Goal: Information Seeking & Learning: Learn about a topic

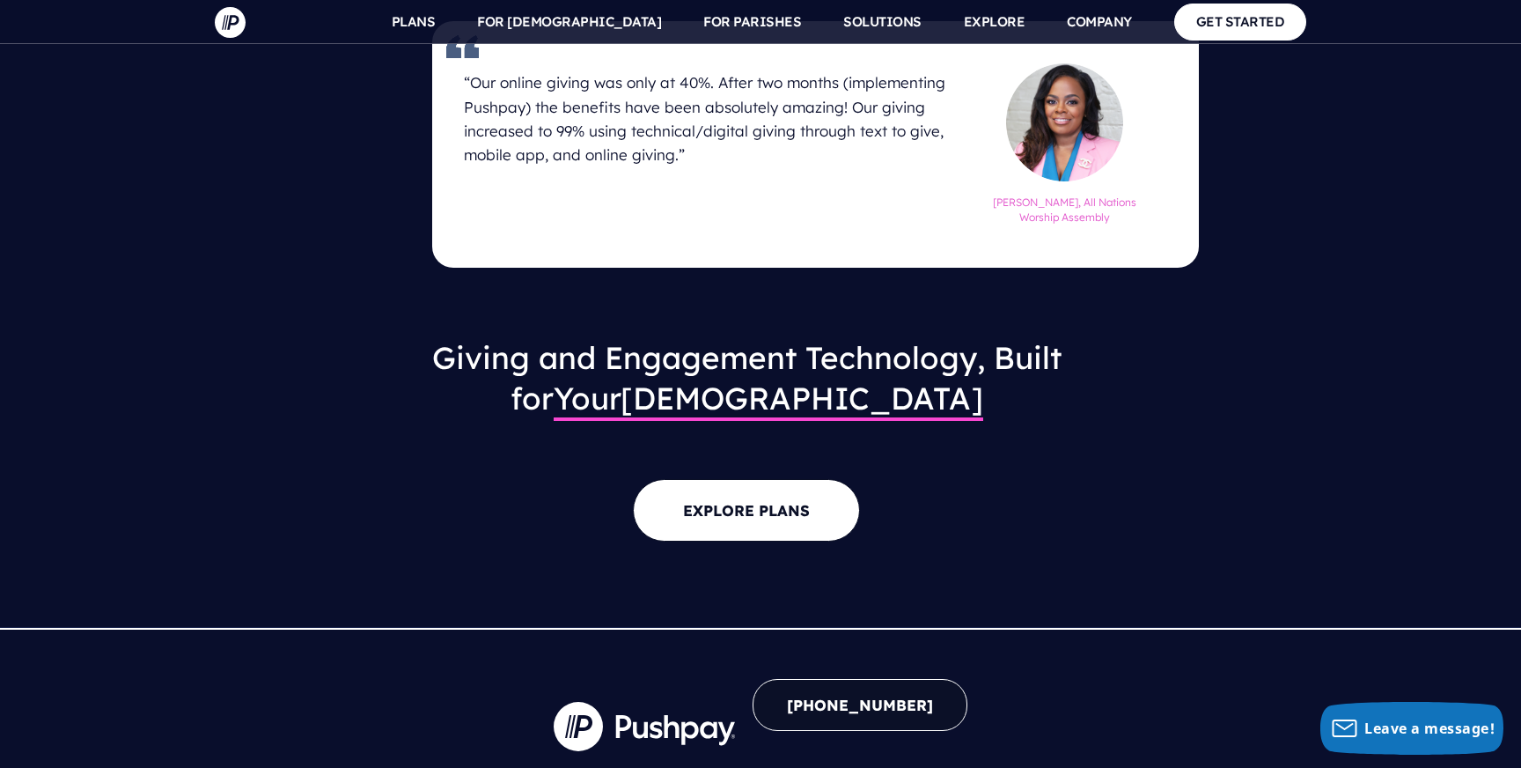
scroll to position [1635, 0]
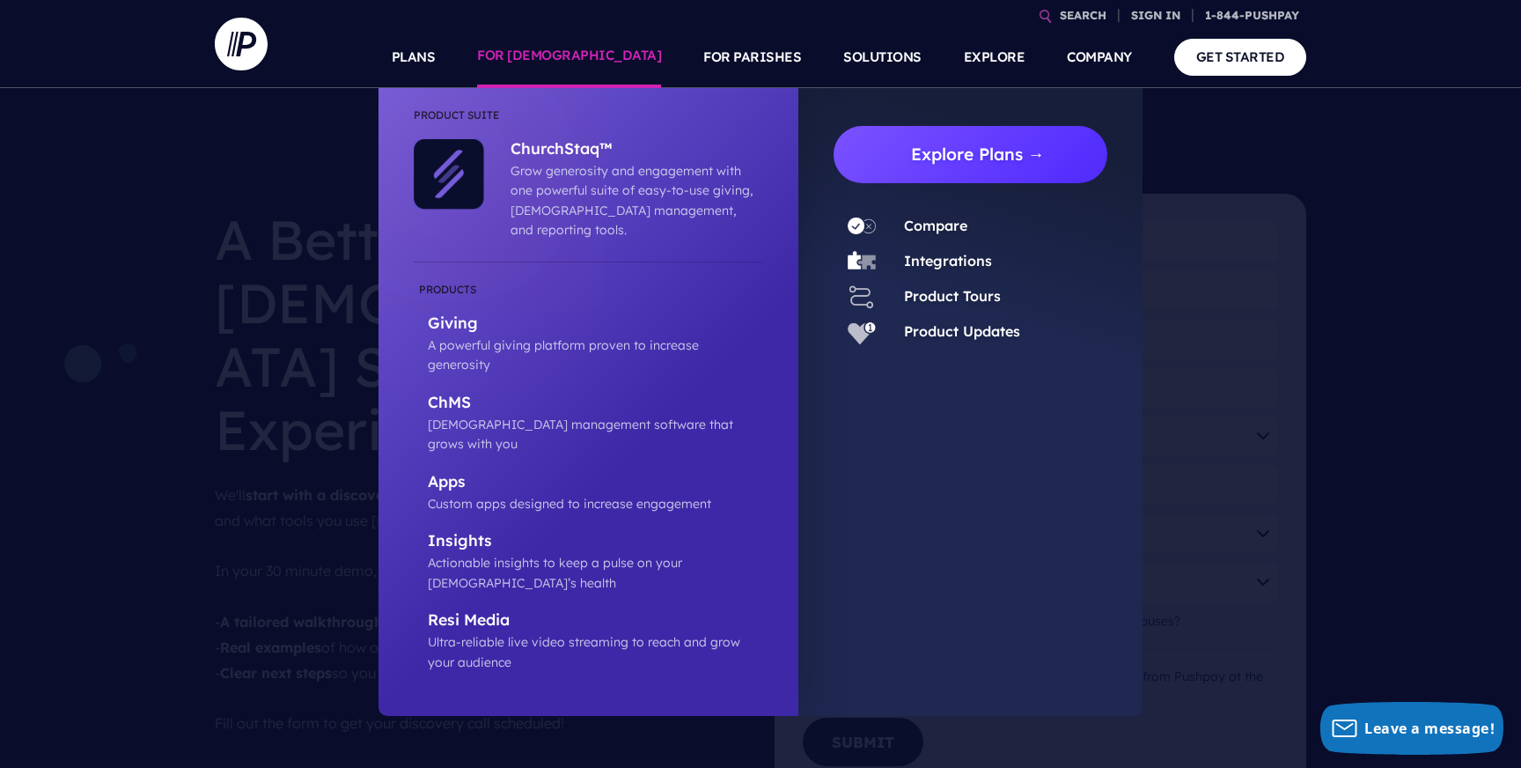
click at [986, 158] on link "Explore Plans →" at bounding box center [978, 154] width 260 height 57
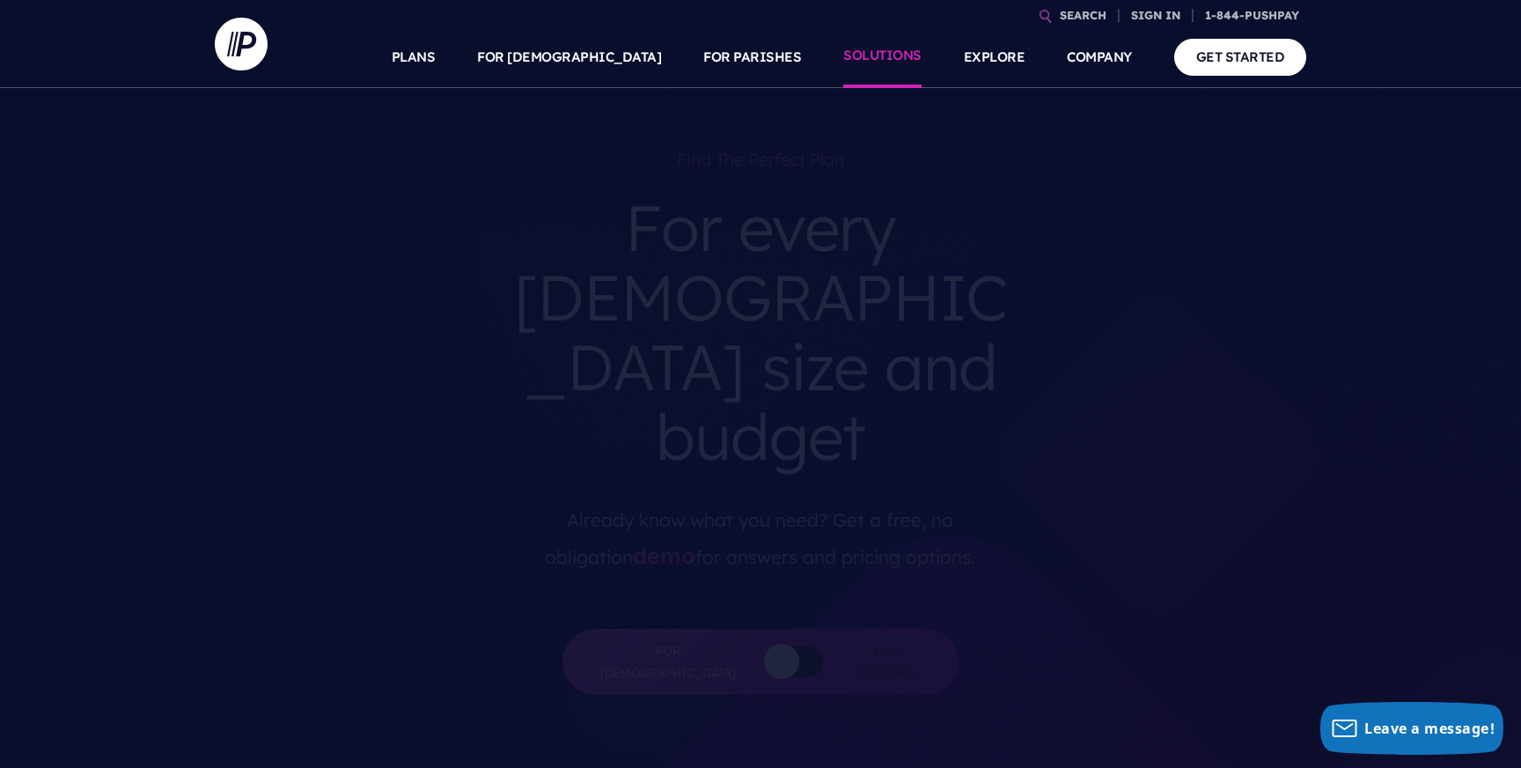
click at [889, 63] on link "SOLUTIONS" at bounding box center [882, 57] width 78 height 62
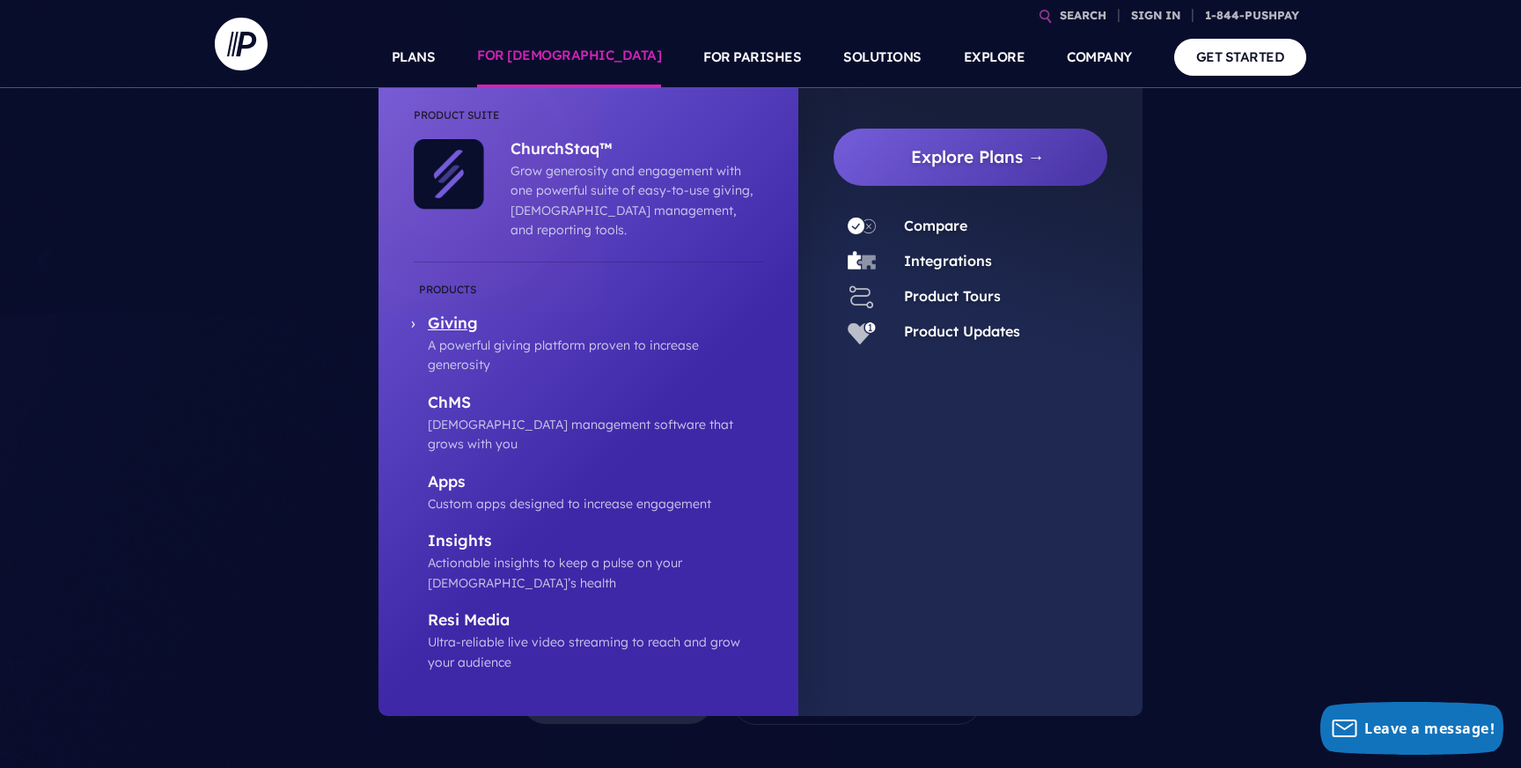
click at [460, 313] on p "Giving" at bounding box center [595, 324] width 335 height 22
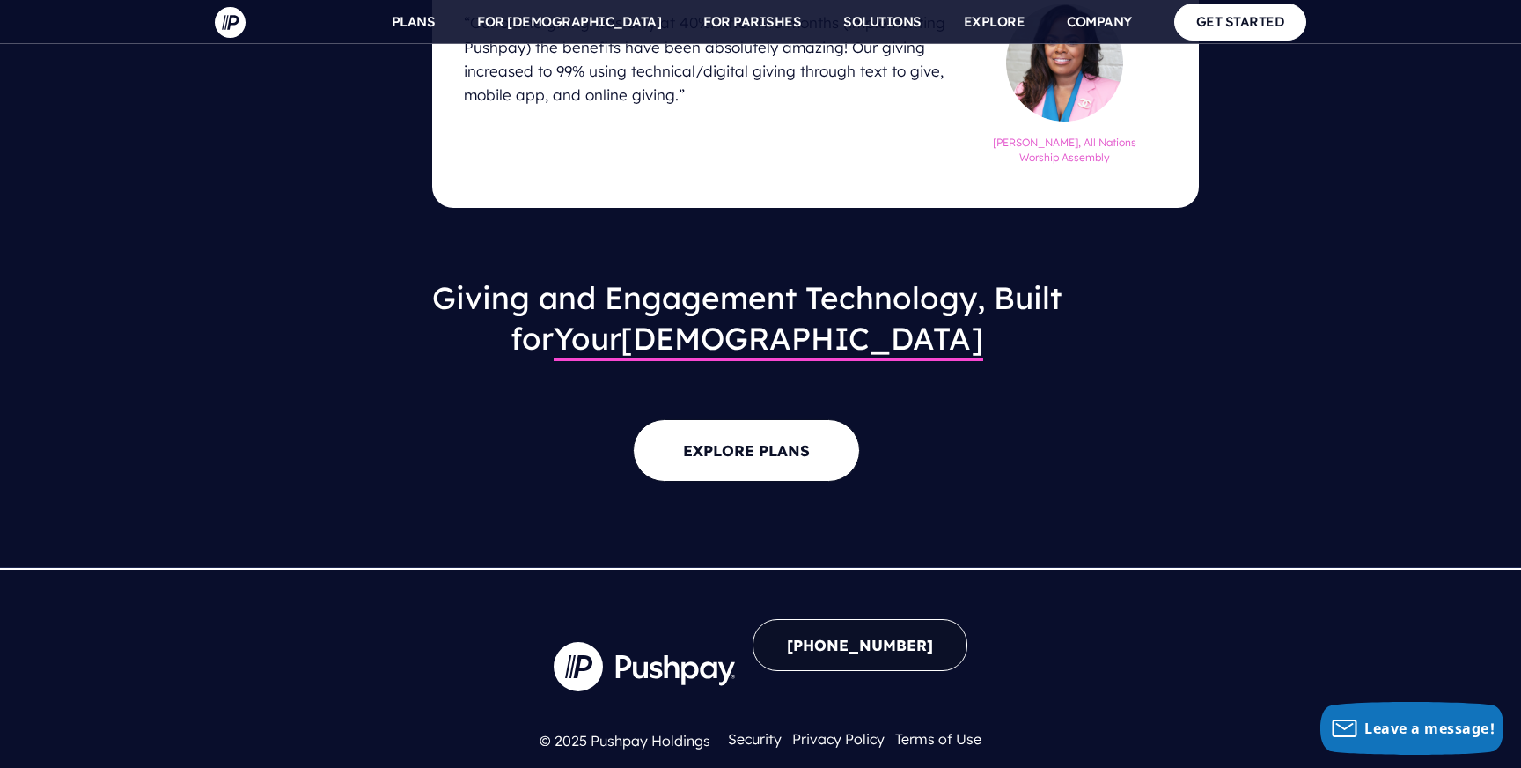
scroll to position [1551, 0]
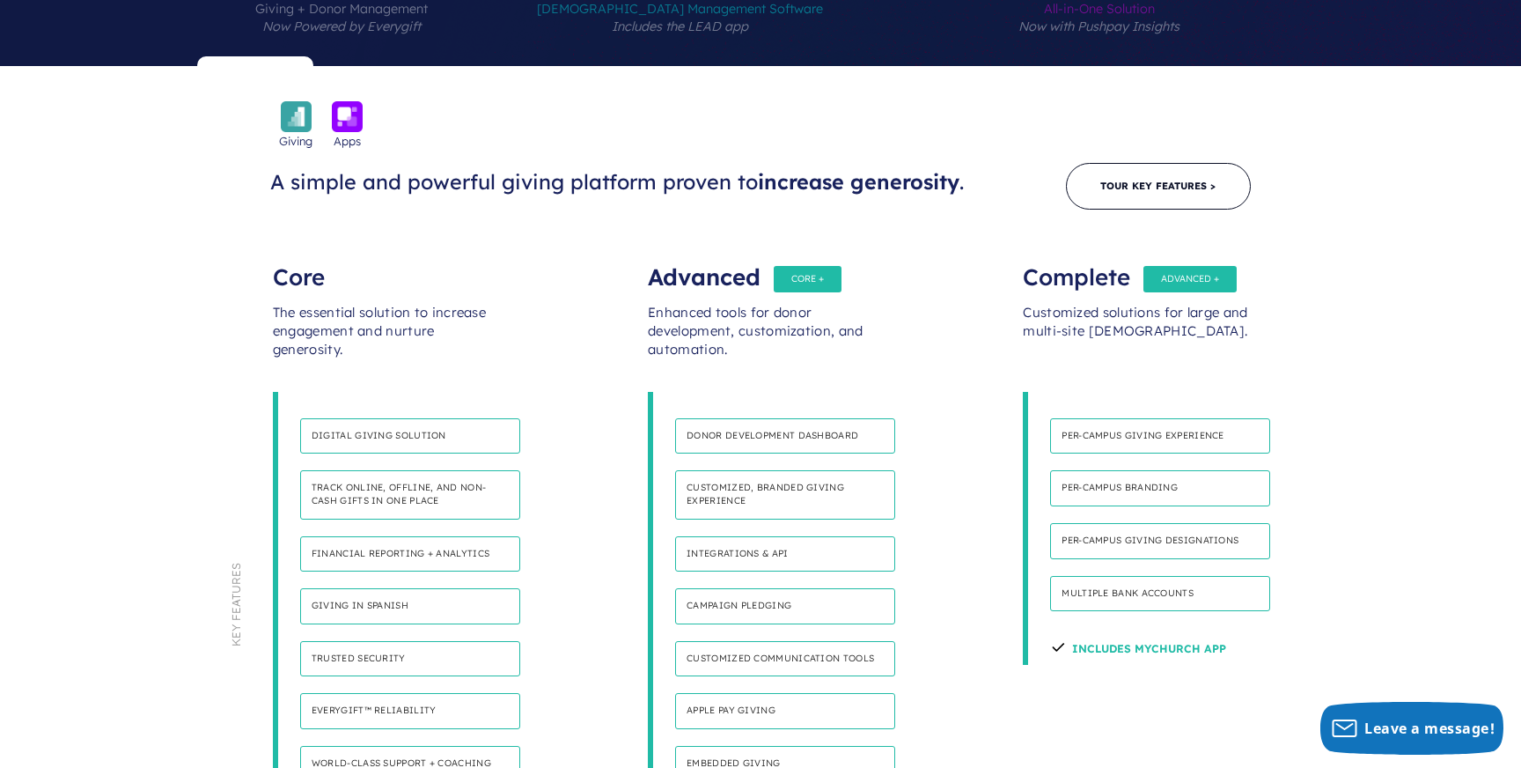
scroll to position [885, 0]
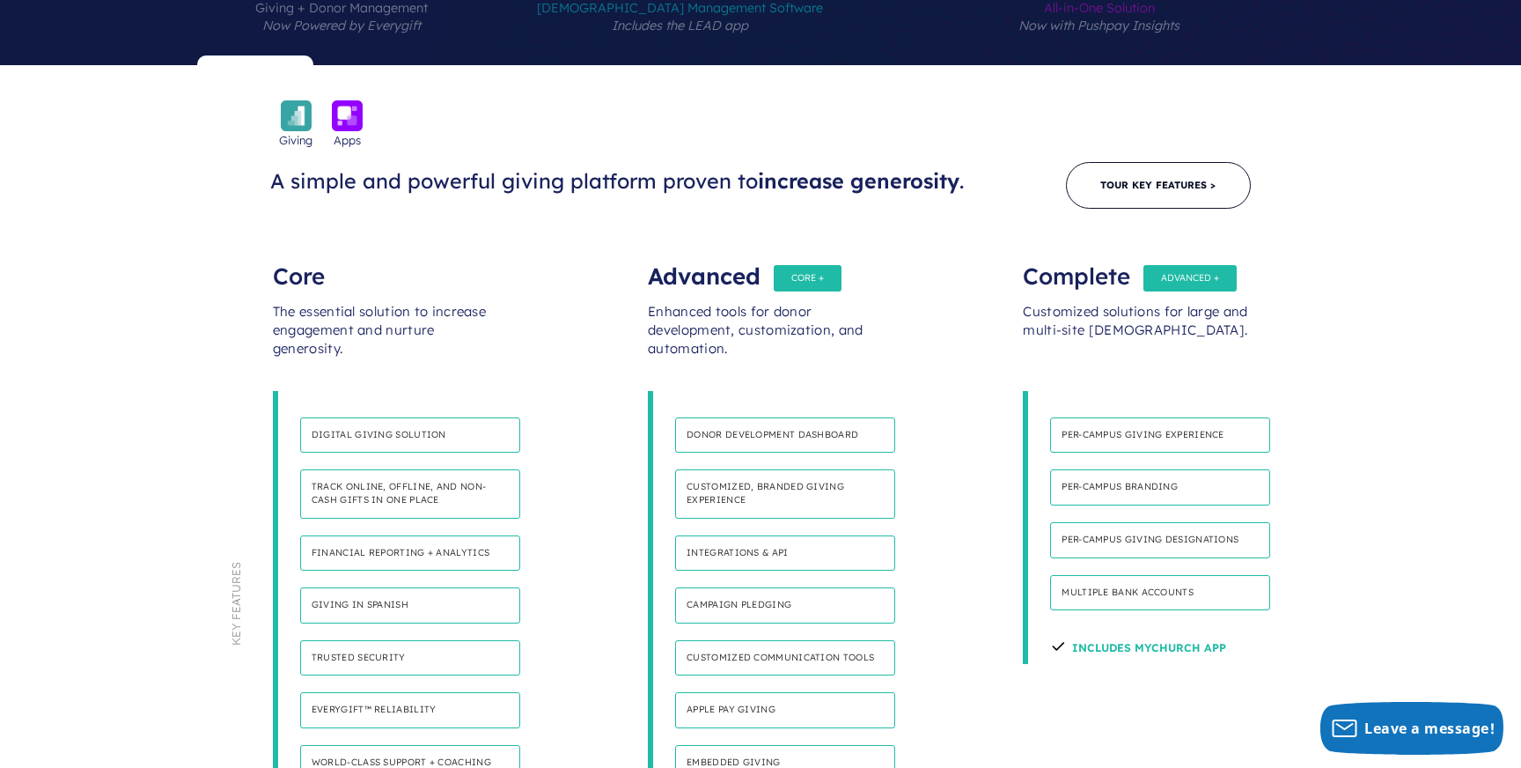
click at [772, 417] on h4 "Donor development dashboard" at bounding box center [785, 435] width 220 height 36
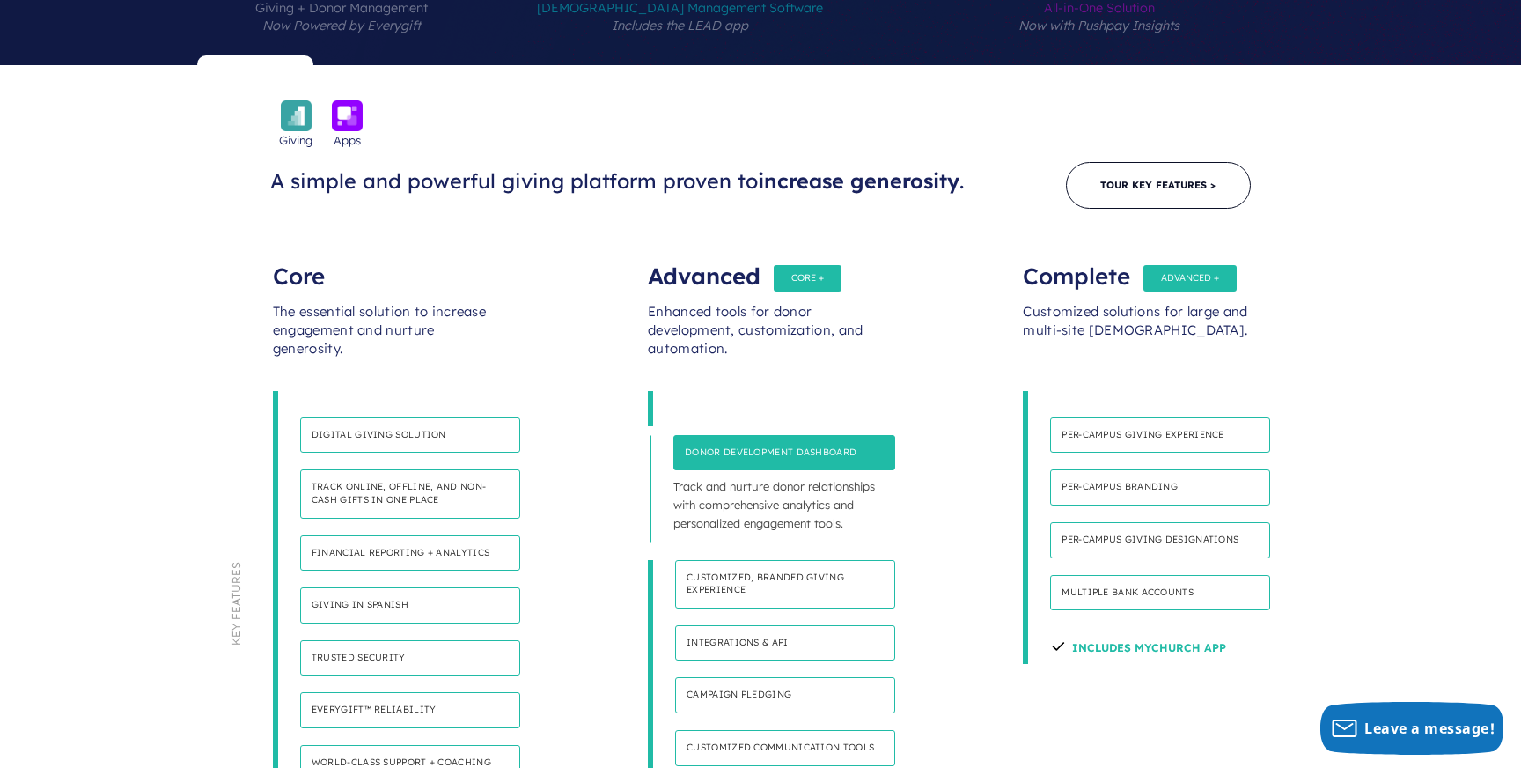
click at [771, 435] on h4 "Donor development dashboard" at bounding box center [784, 453] width 222 height 36
click at [790, 435] on h4 "Donor development dashboard" at bounding box center [784, 453] width 222 height 36
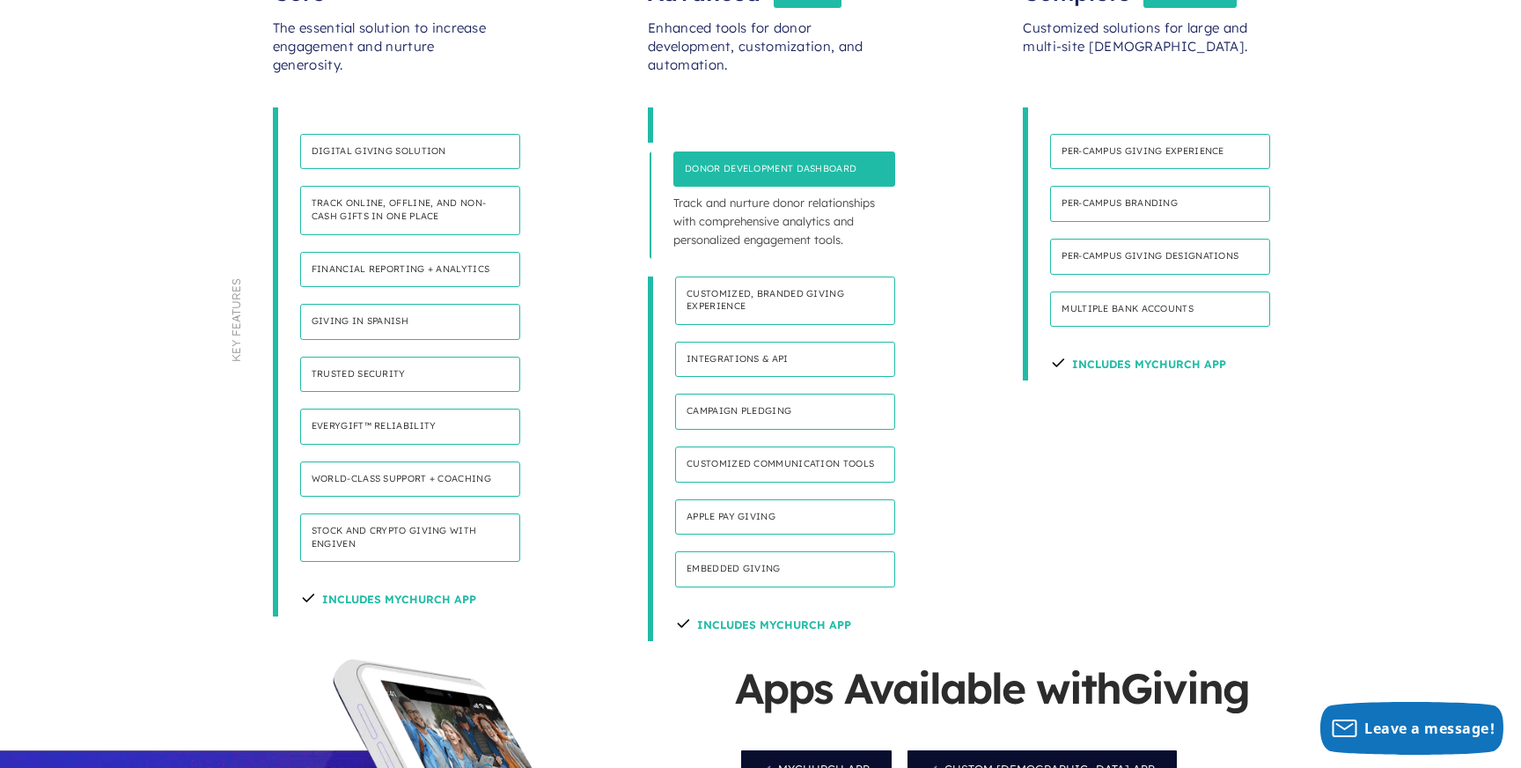
scroll to position [1162, 0]
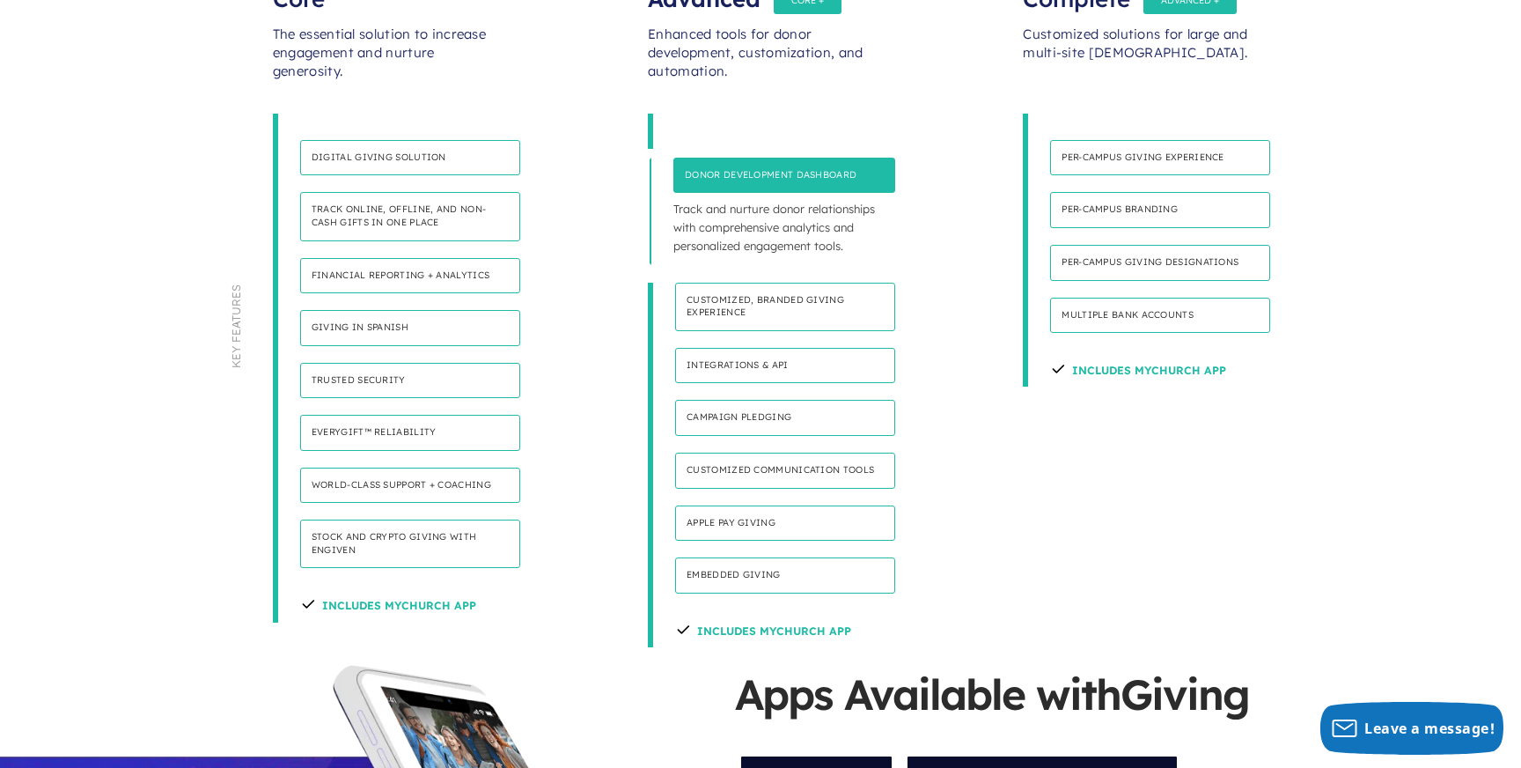
click at [779, 158] on h4 "Donor development dashboard" at bounding box center [784, 176] width 222 height 36
click at [937, 269] on div "Advanced Enhanced tools for donor development, customization, and automation. D…" at bounding box center [760, 310] width 375 height 674
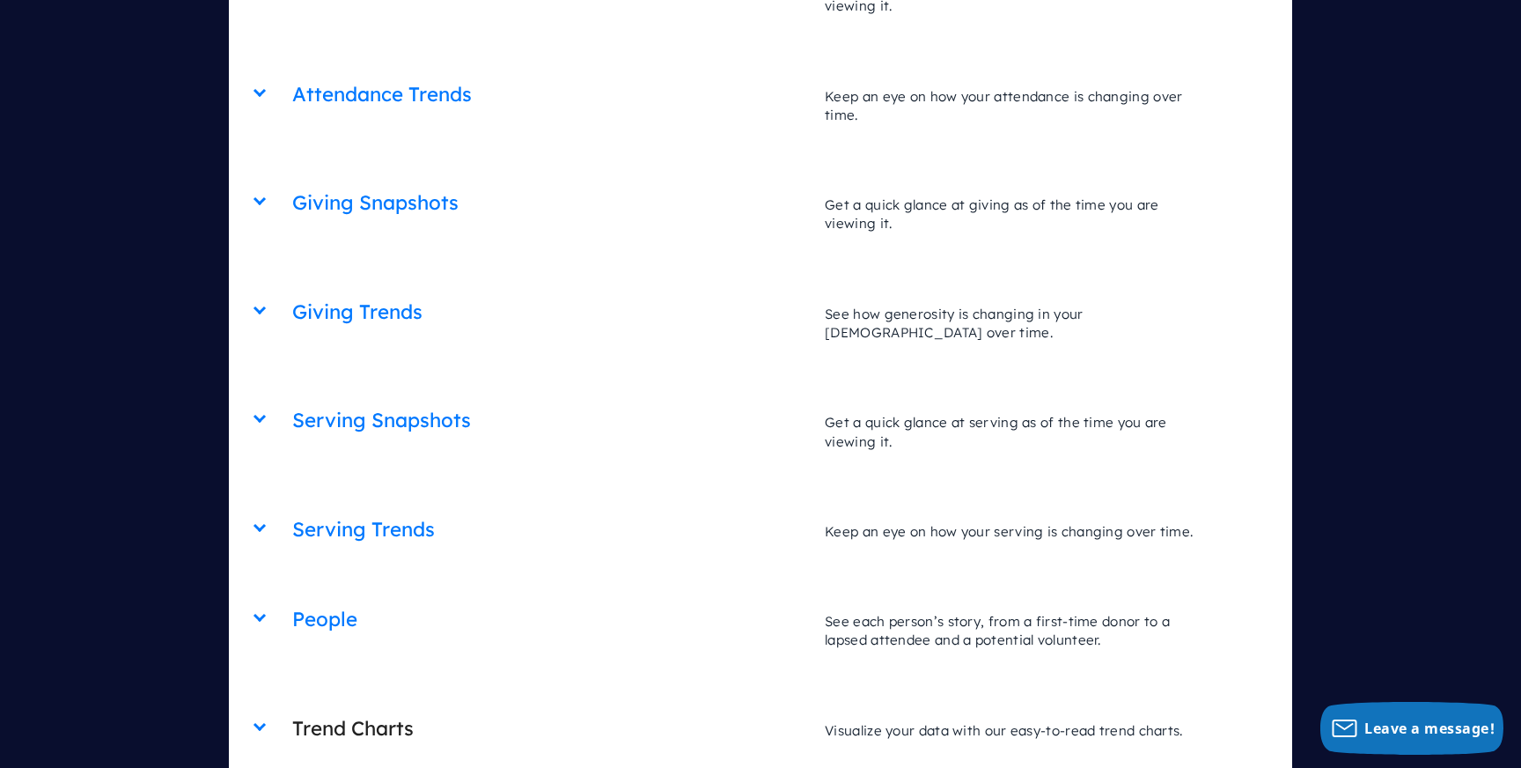
scroll to position [6353, 0]
